Goal: Entertainment & Leisure: Consume media (video, audio)

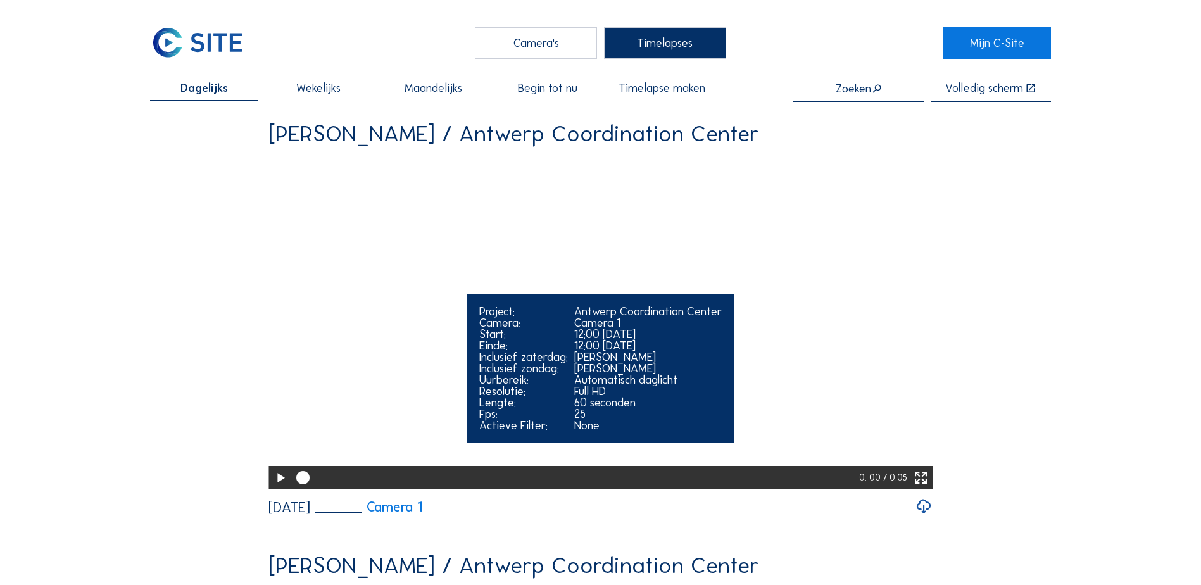
click at [924, 488] on icon at bounding box center [921, 479] width 16 height 20
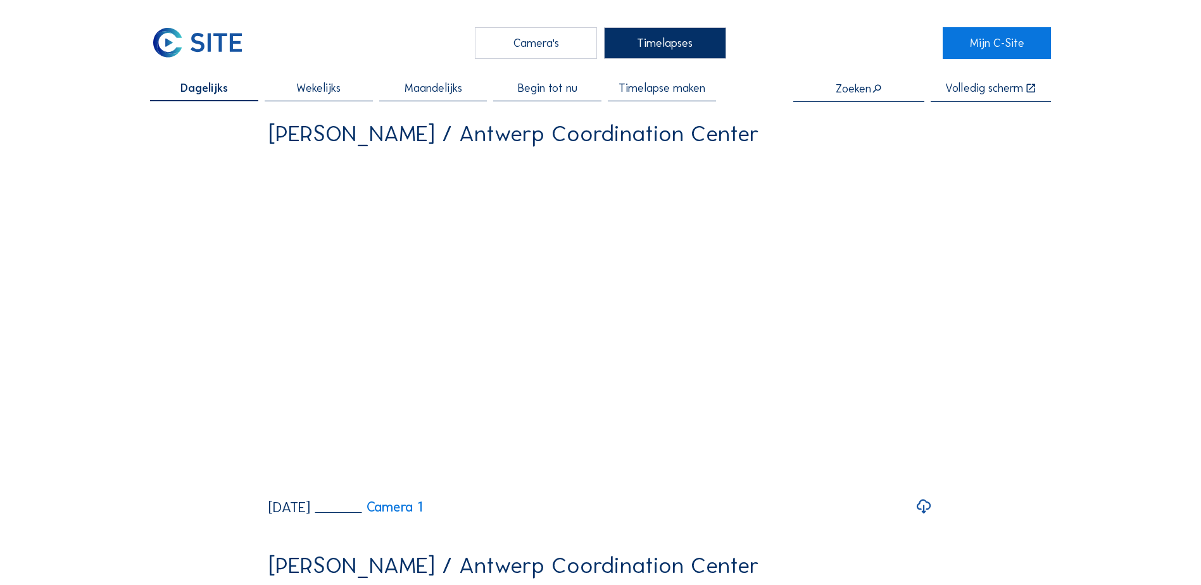
click at [323, 87] on span "Wekelijks" at bounding box center [318, 87] width 44 height 11
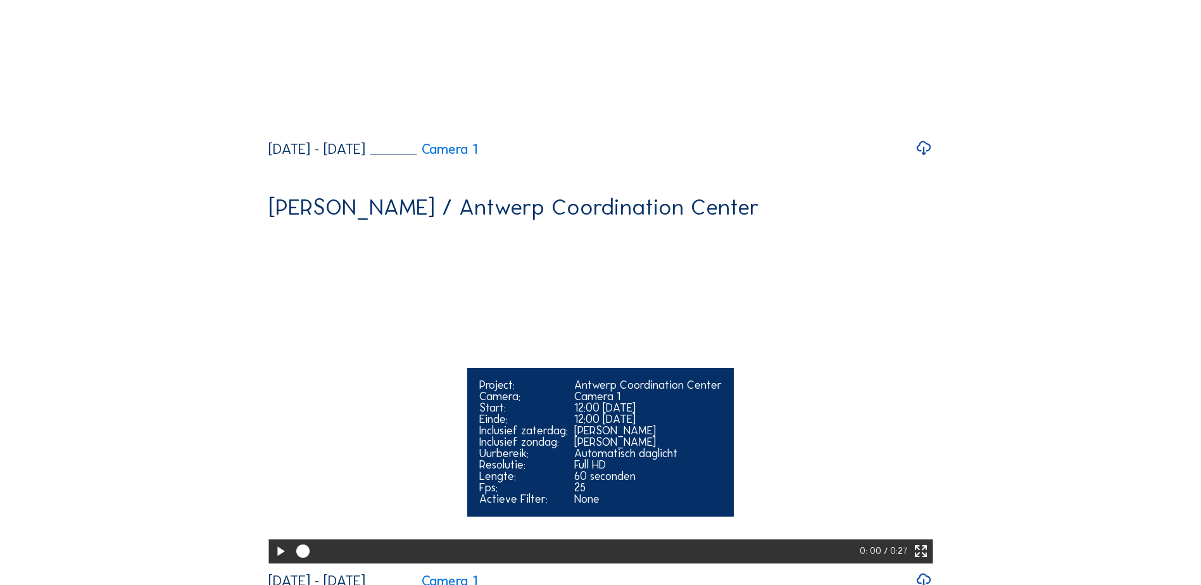
scroll to position [1013, 0]
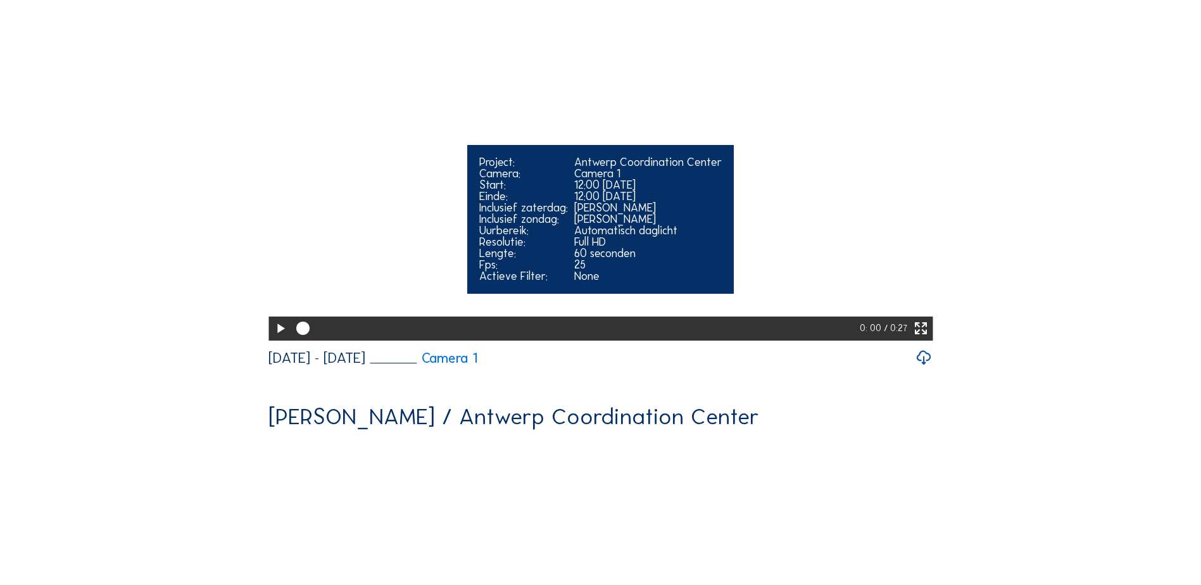
click at [925, 339] on icon at bounding box center [921, 329] width 16 height 20
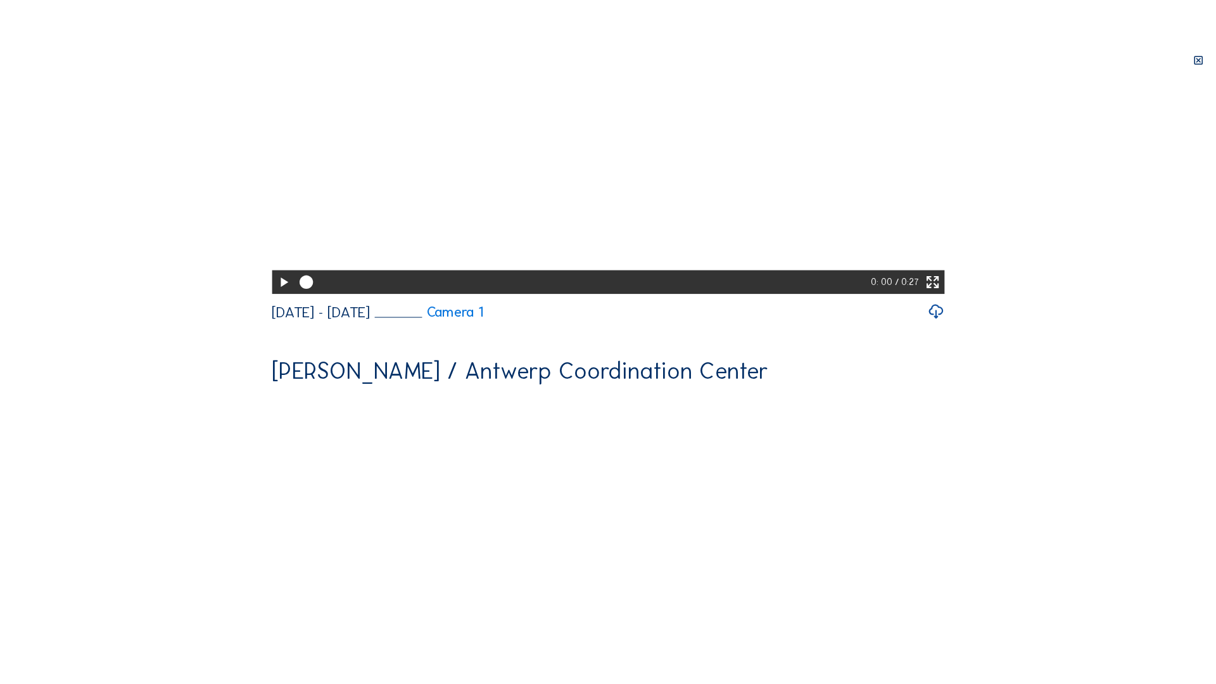
scroll to position [918, 0]
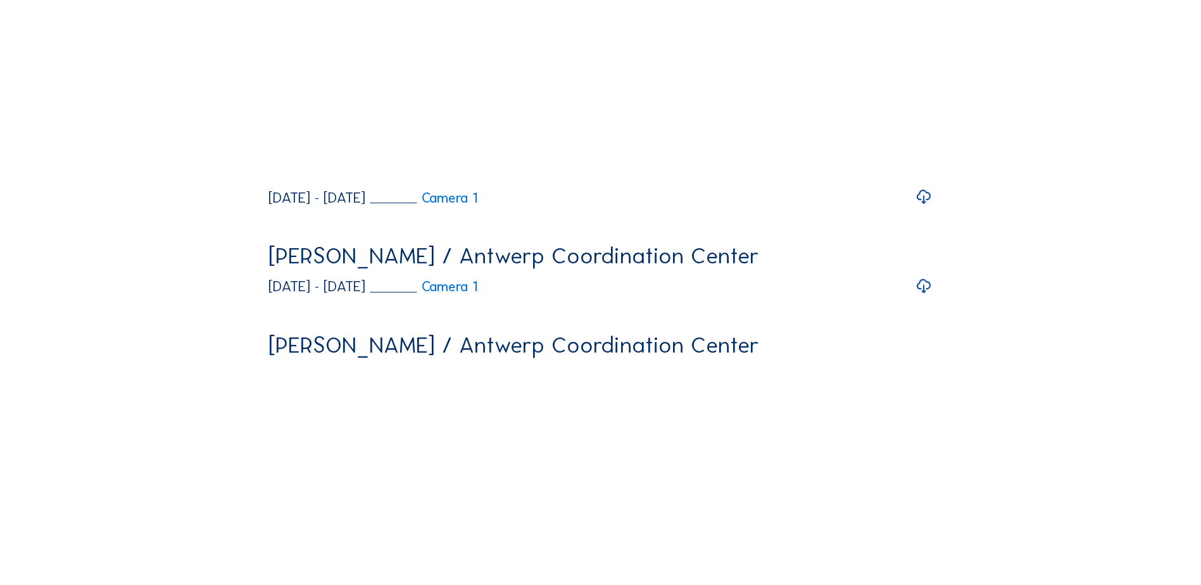
scroll to position [536, 0]
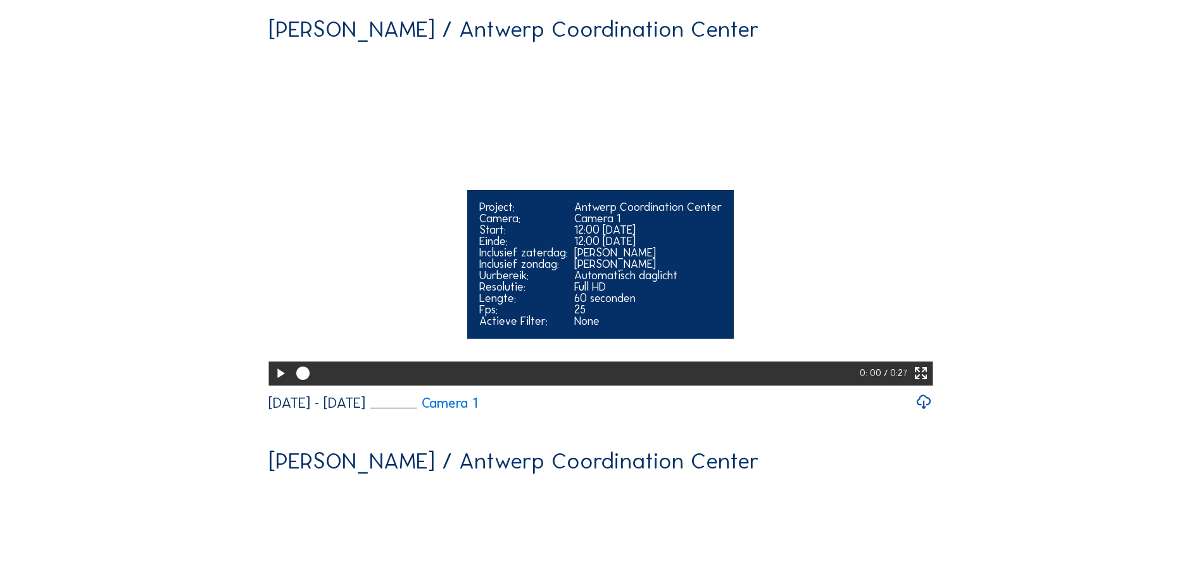
click at [922, 384] on icon at bounding box center [921, 374] width 16 height 20
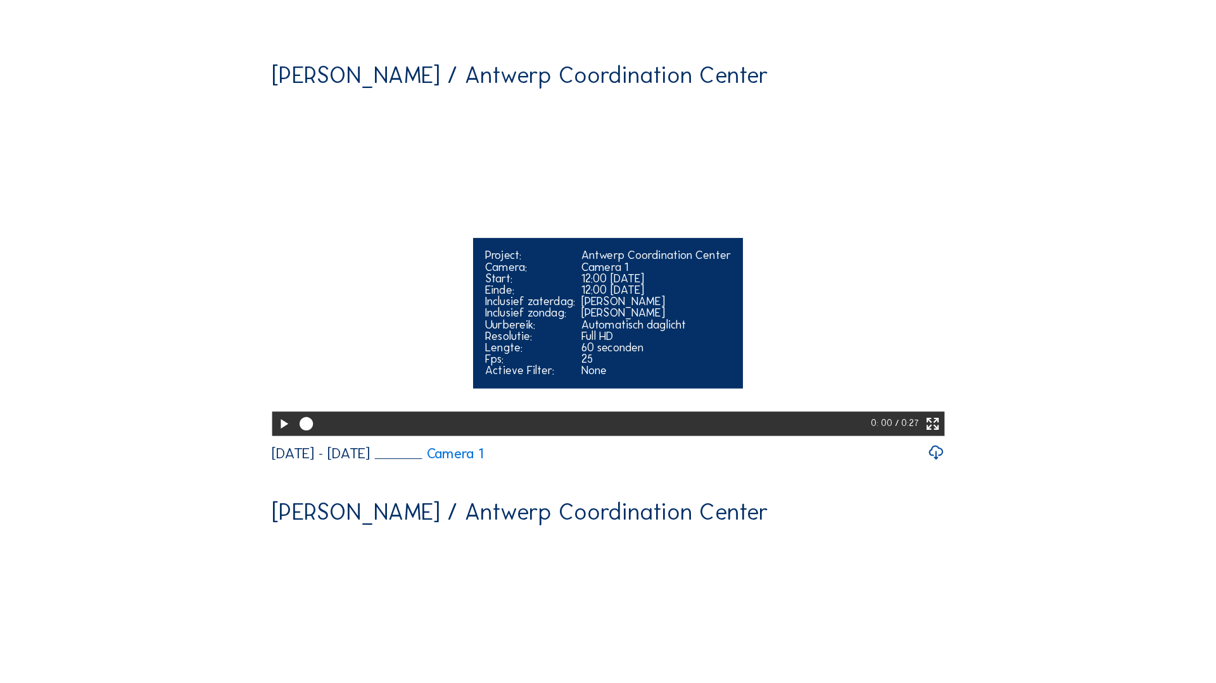
scroll to position [441, 0]
